Goal: Information Seeking & Learning: Understand process/instructions

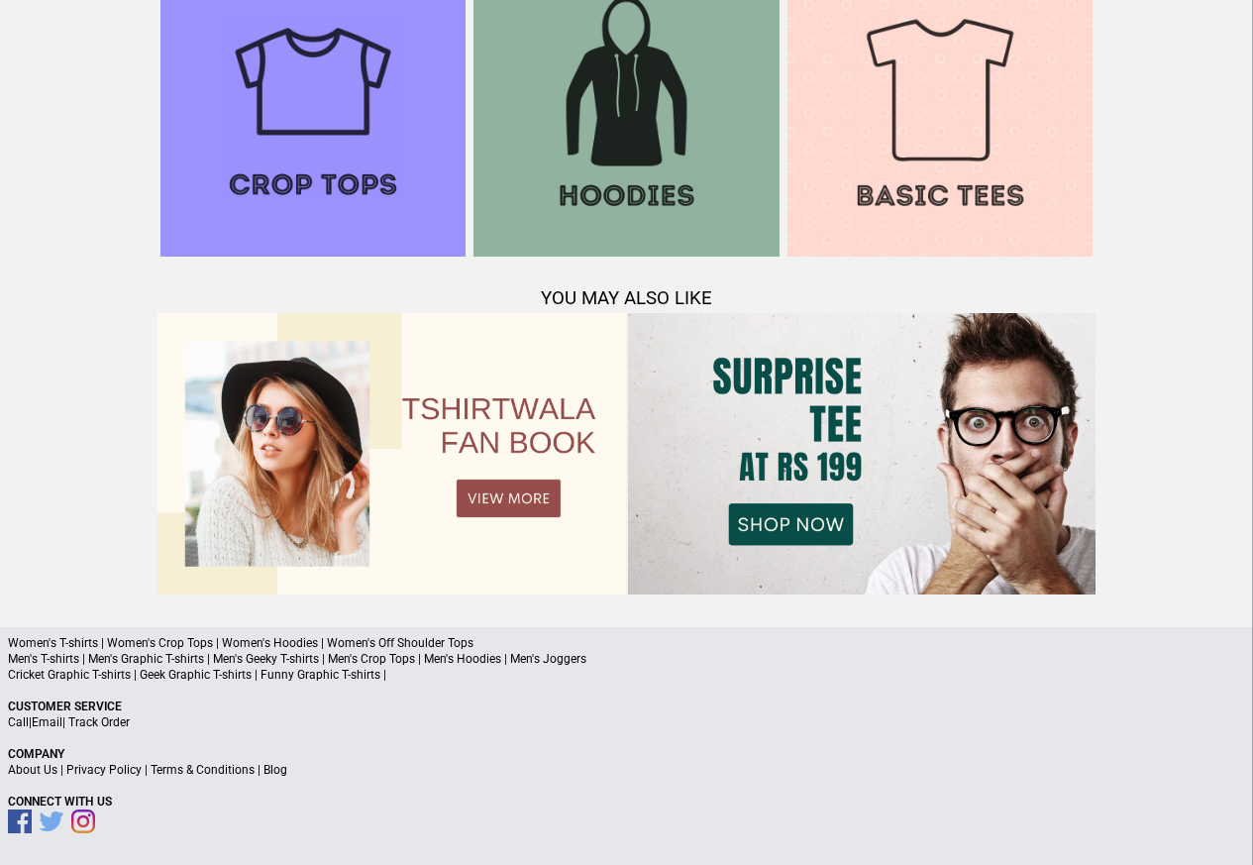
scroll to position [1912, 0]
click at [188, 772] on link "Terms & Conditions" at bounding box center [203, 771] width 104 height 14
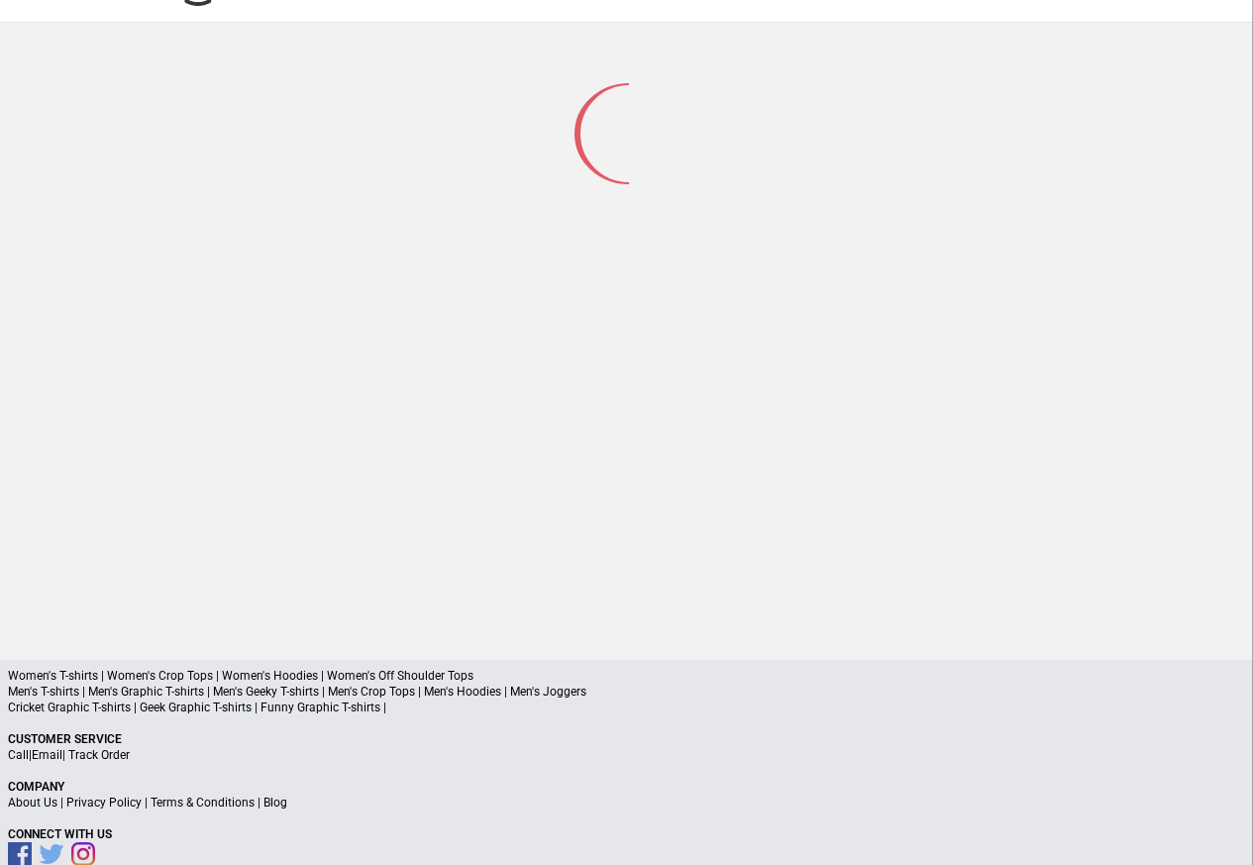
scroll to position [94, 0]
